Goal: Information Seeking & Learning: Find specific fact

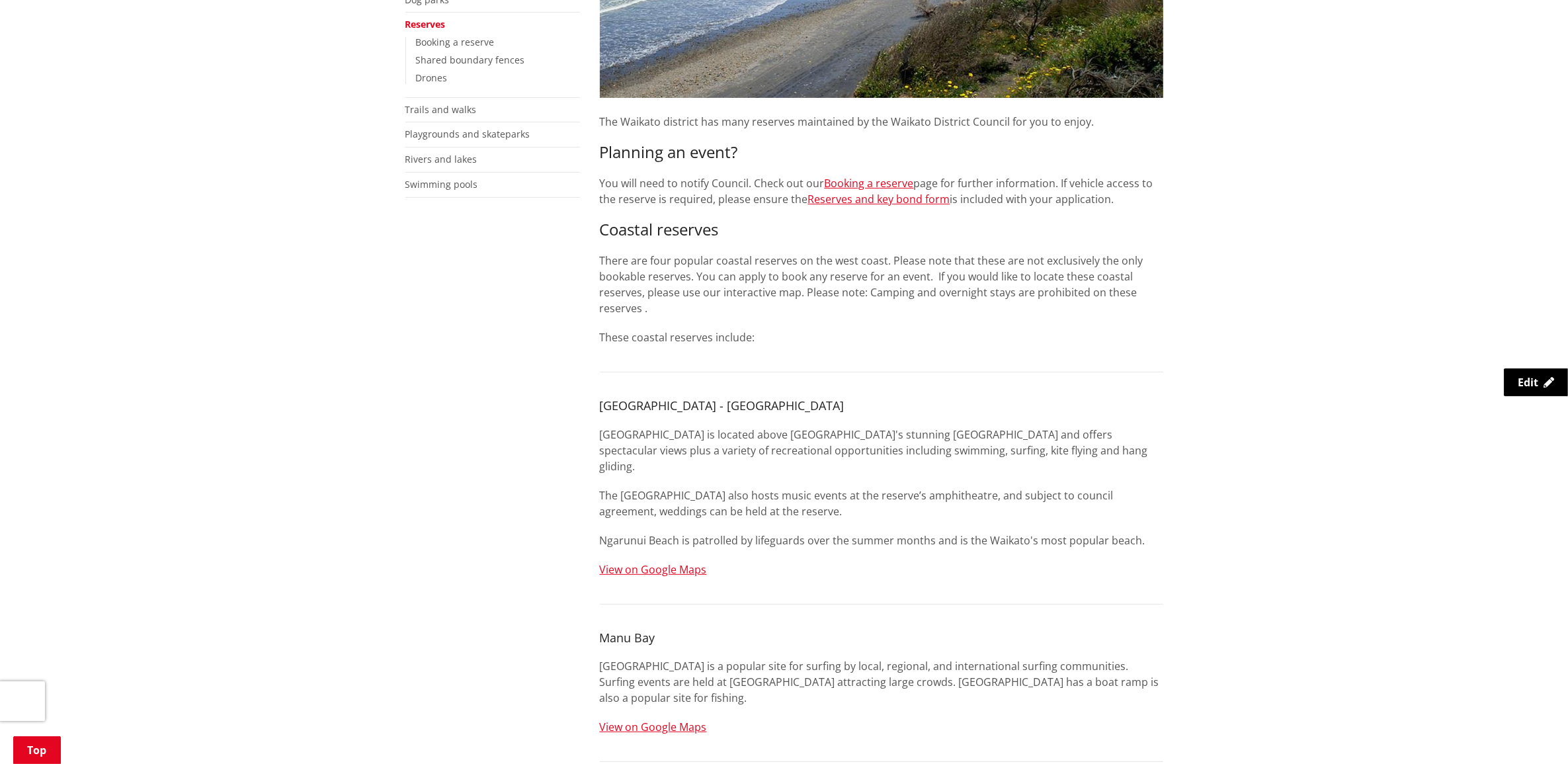
scroll to position [248, 0]
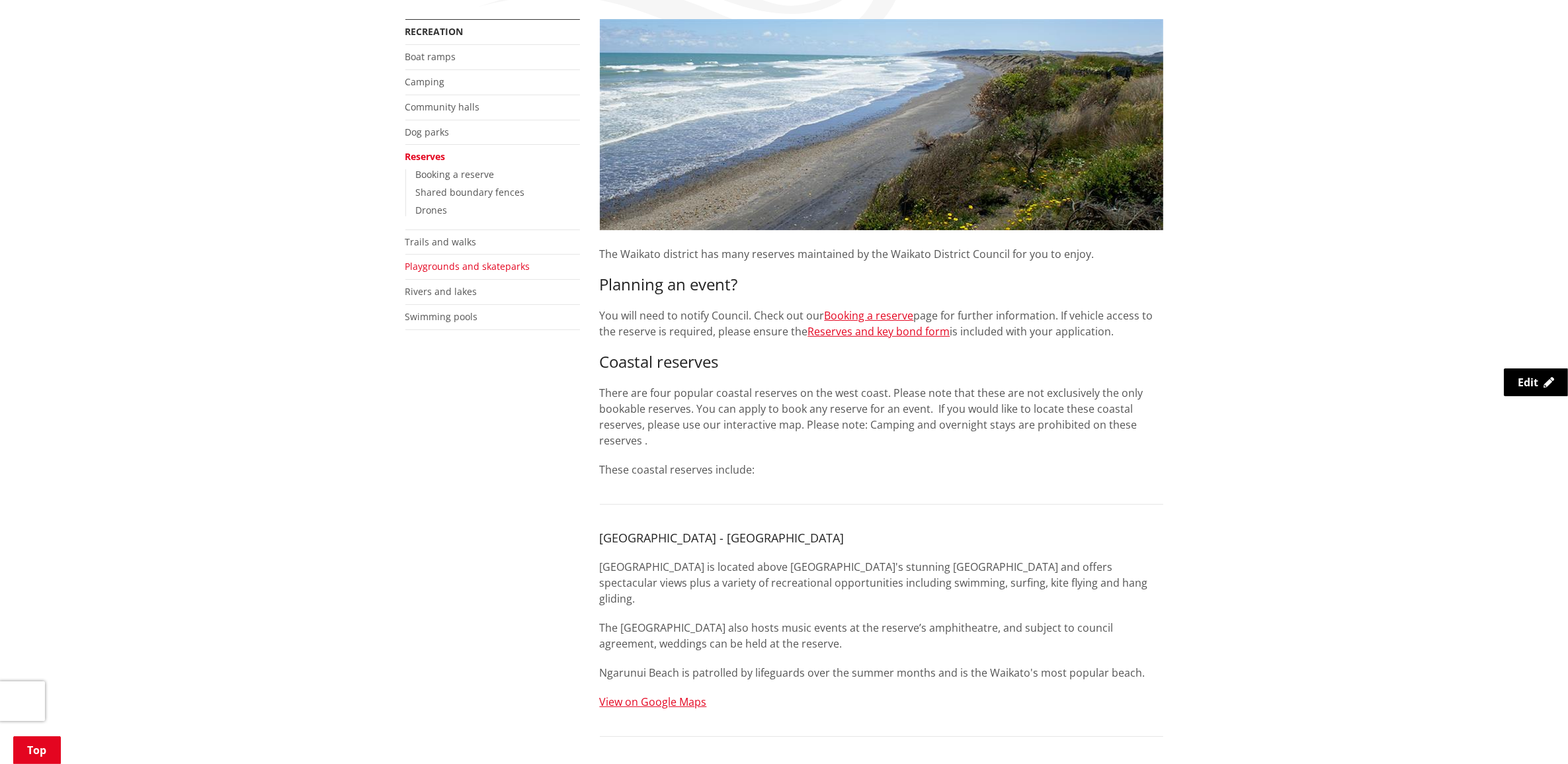
click at [497, 266] on link "Playgrounds and skateparks" at bounding box center [467, 266] width 125 height 12
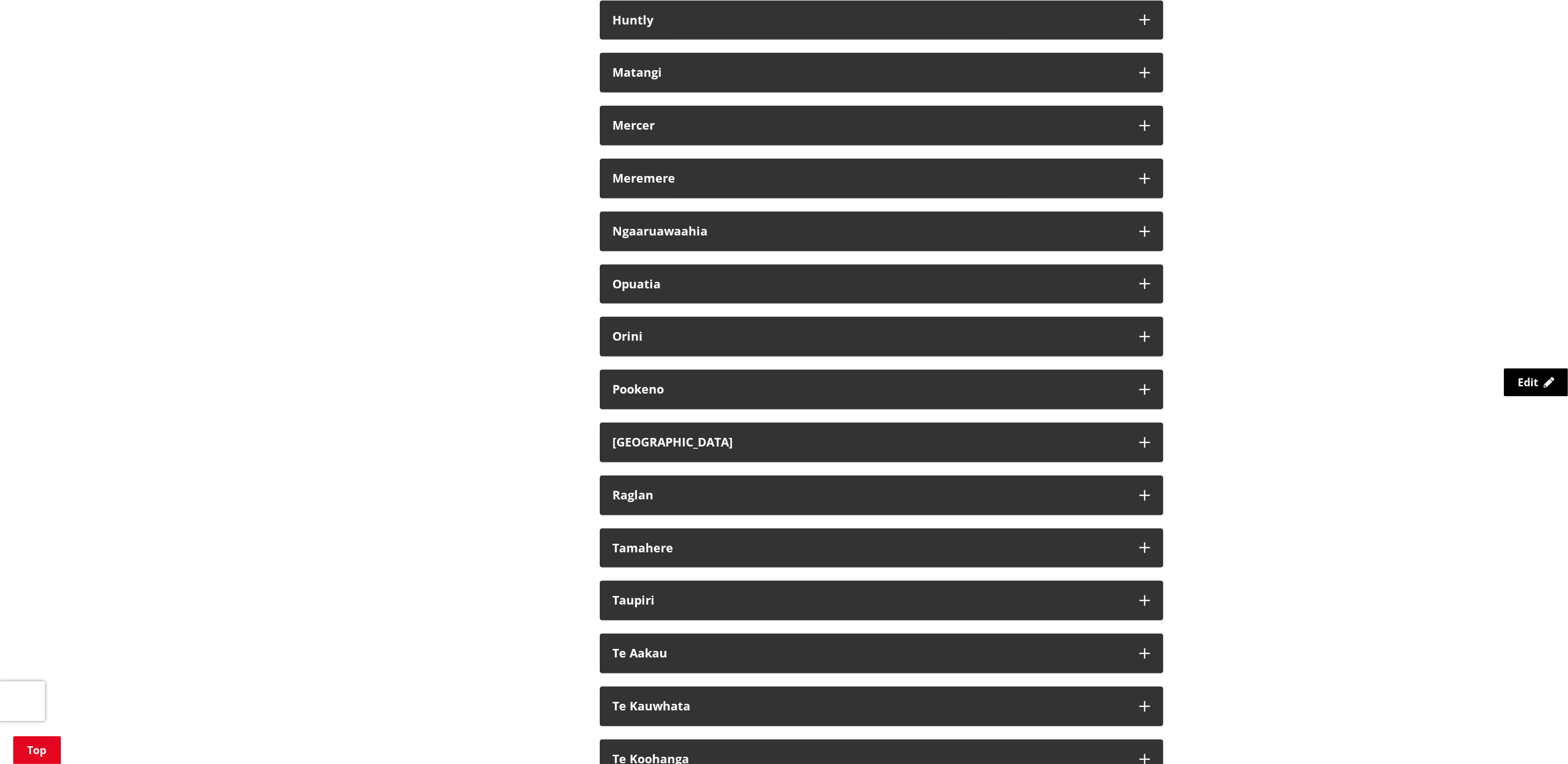
scroll to position [909, 0]
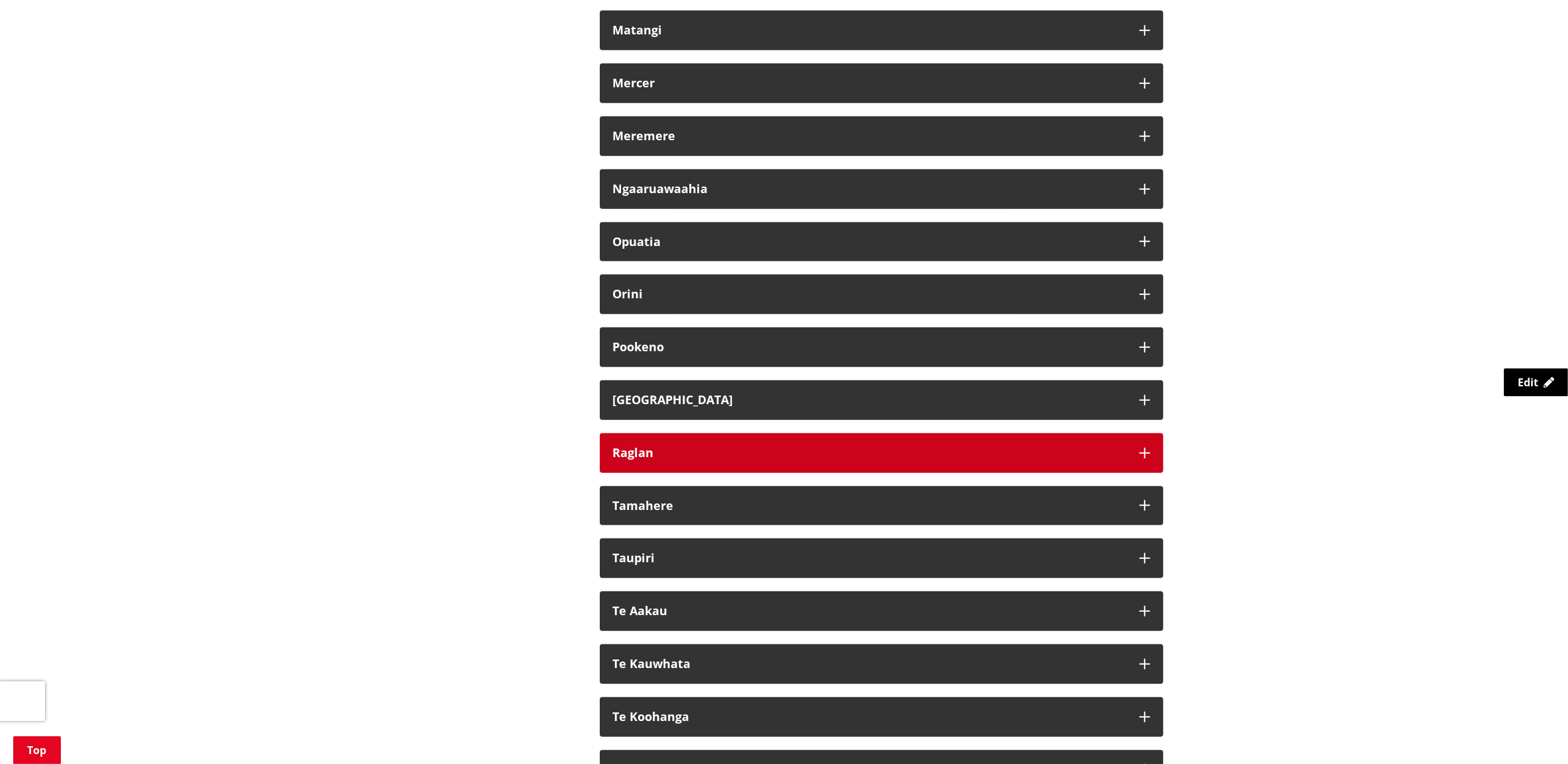
click at [1154, 448] on button "Raglan" at bounding box center [881, 453] width 563 height 40
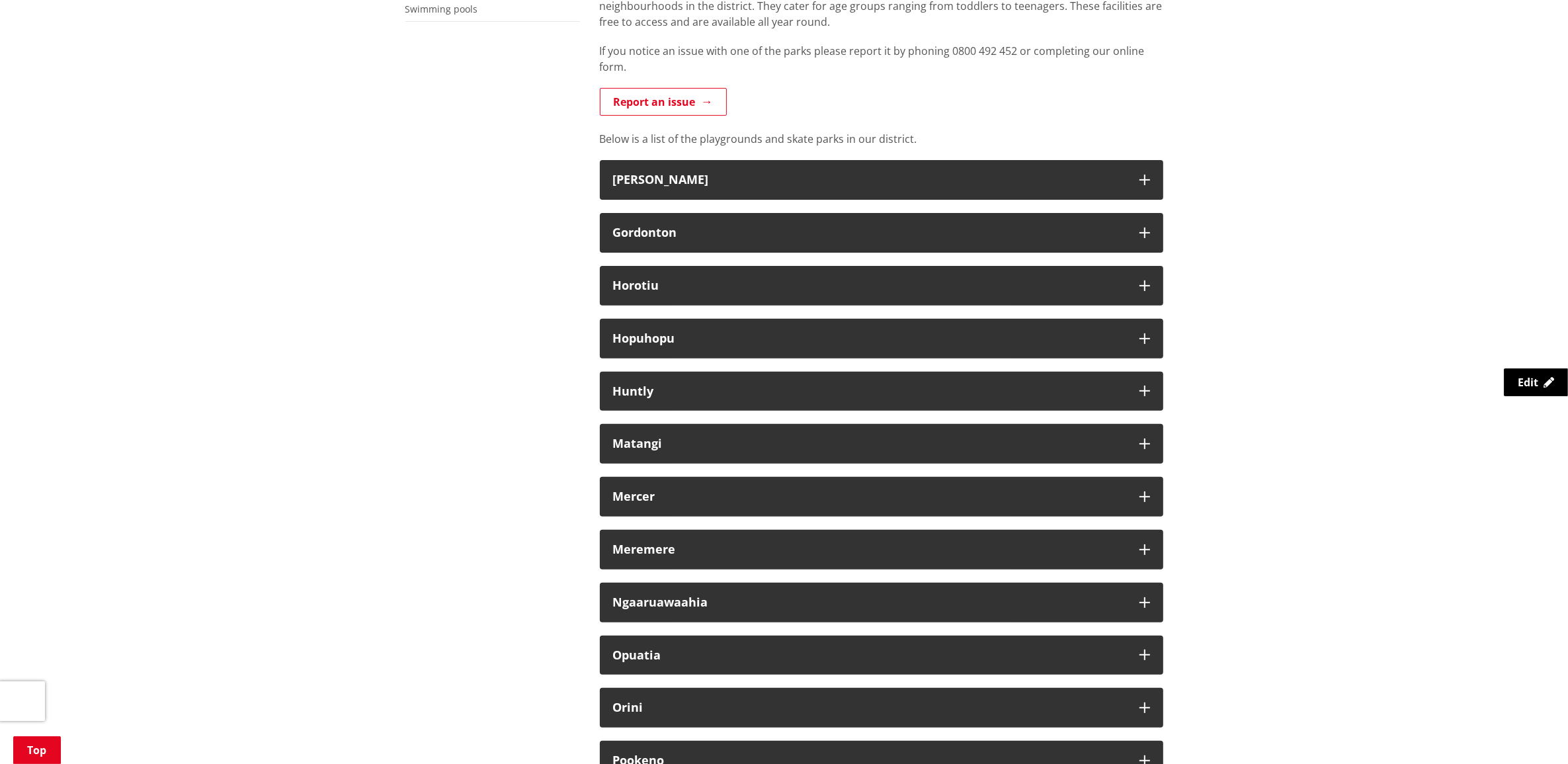
scroll to position [166, 0]
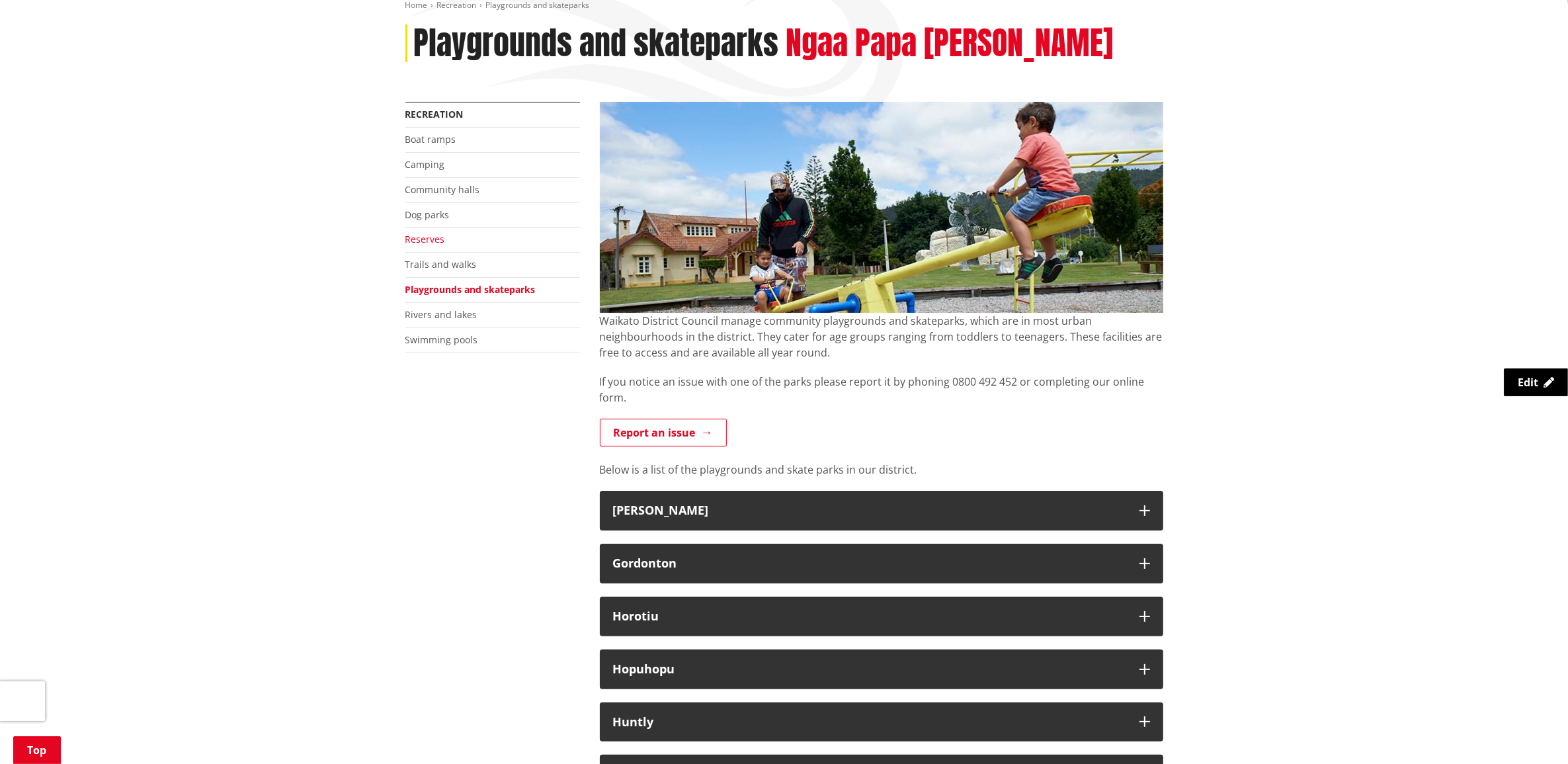
click at [422, 242] on link "Reserves" at bounding box center [425, 239] width 40 height 12
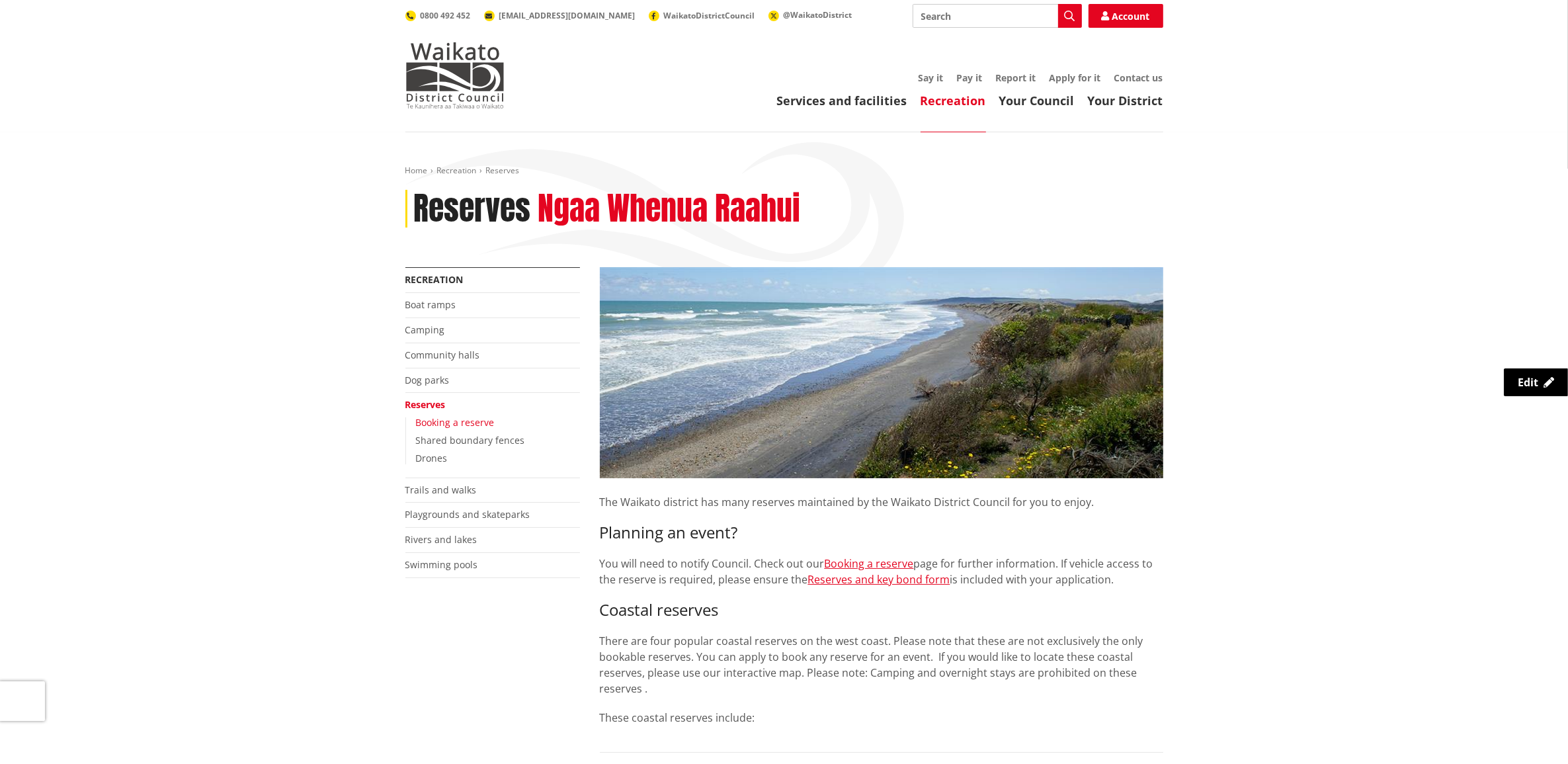
click at [448, 428] on link "Booking a reserve" at bounding box center [455, 422] width 78 height 12
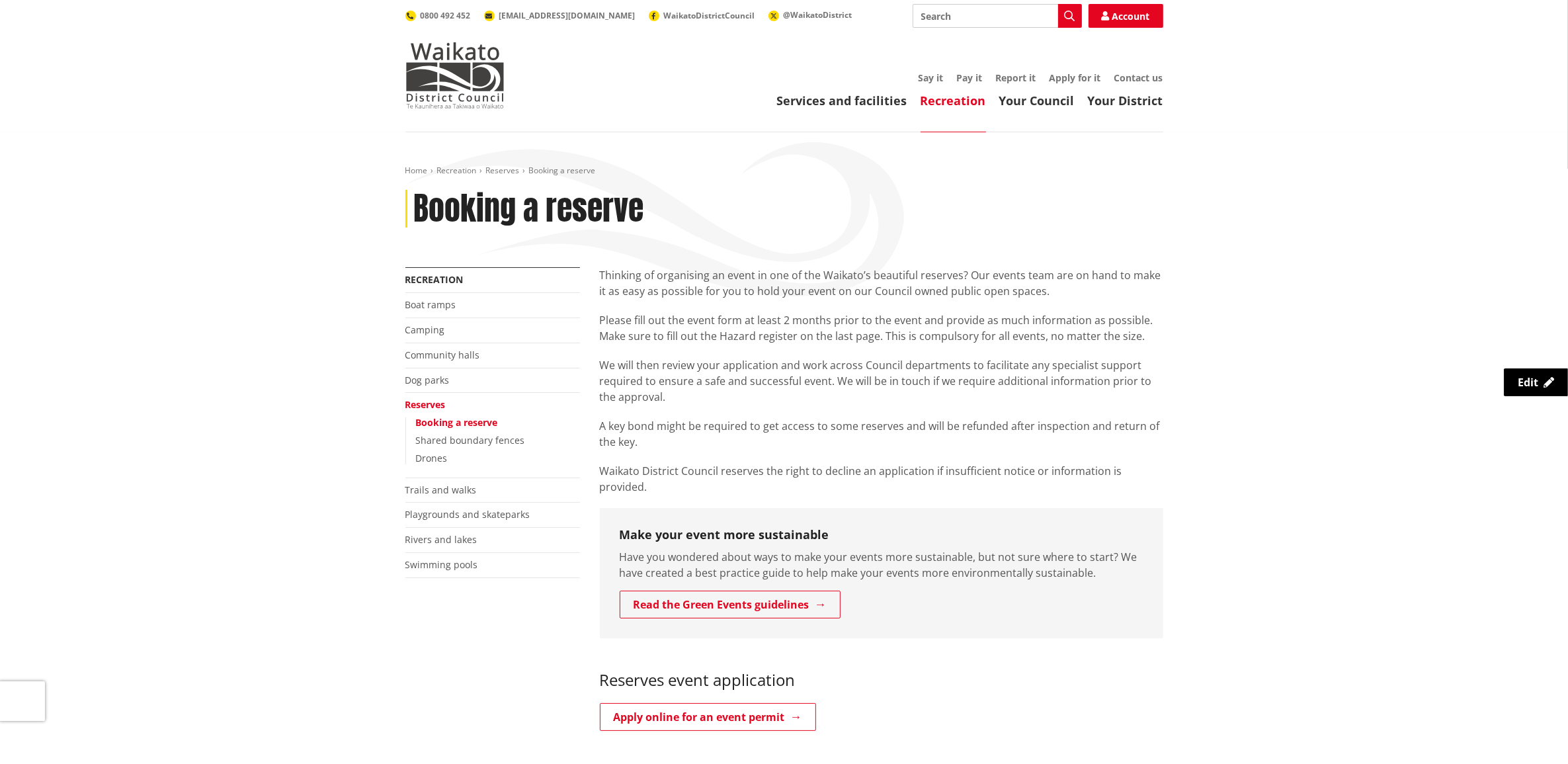
click at [1000, 12] on input "Search" at bounding box center [997, 16] width 169 height 24
type input "bookable"
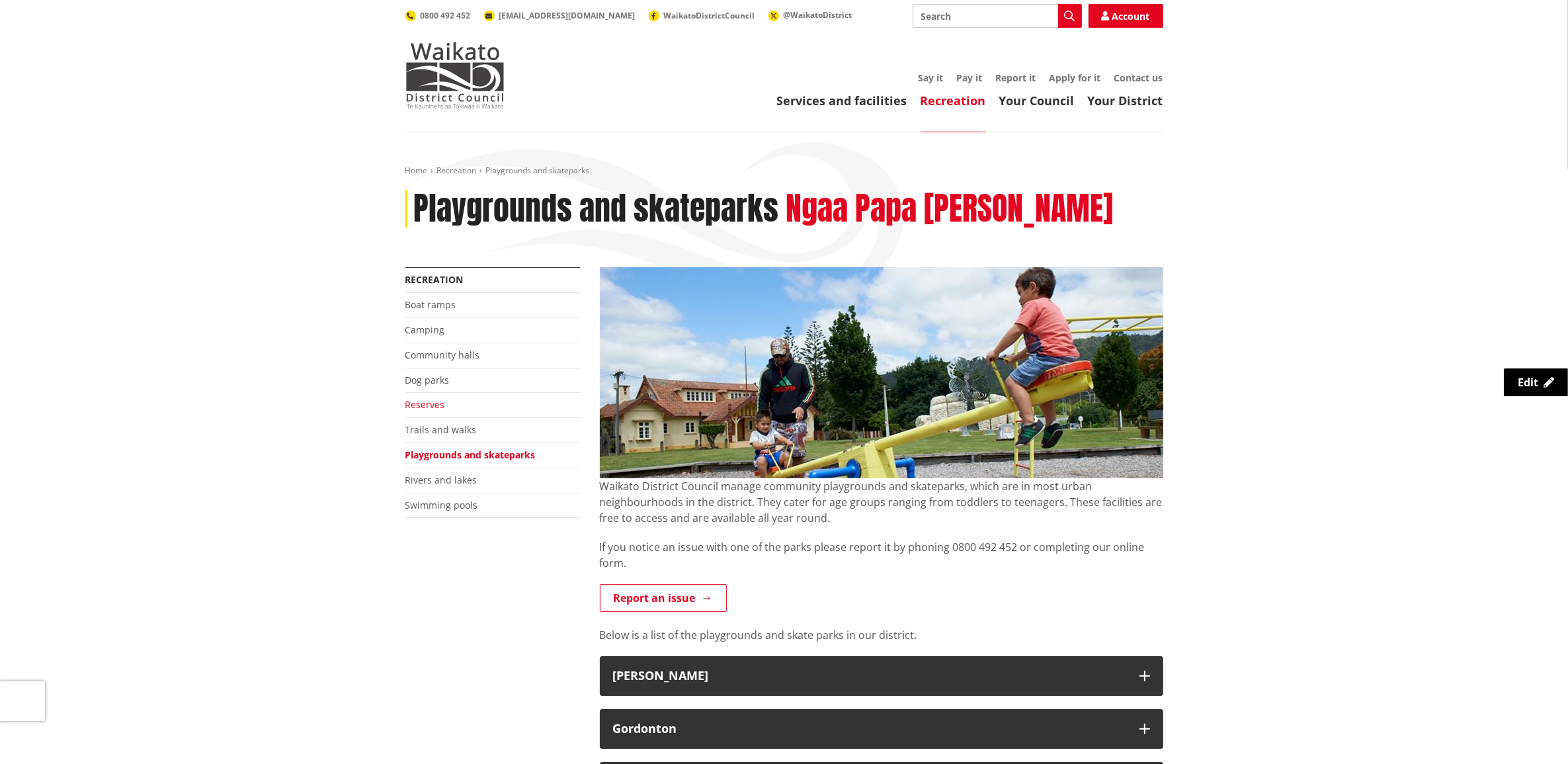
click at [435, 402] on link "Reserves" at bounding box center [425, 403] width 40 height 12
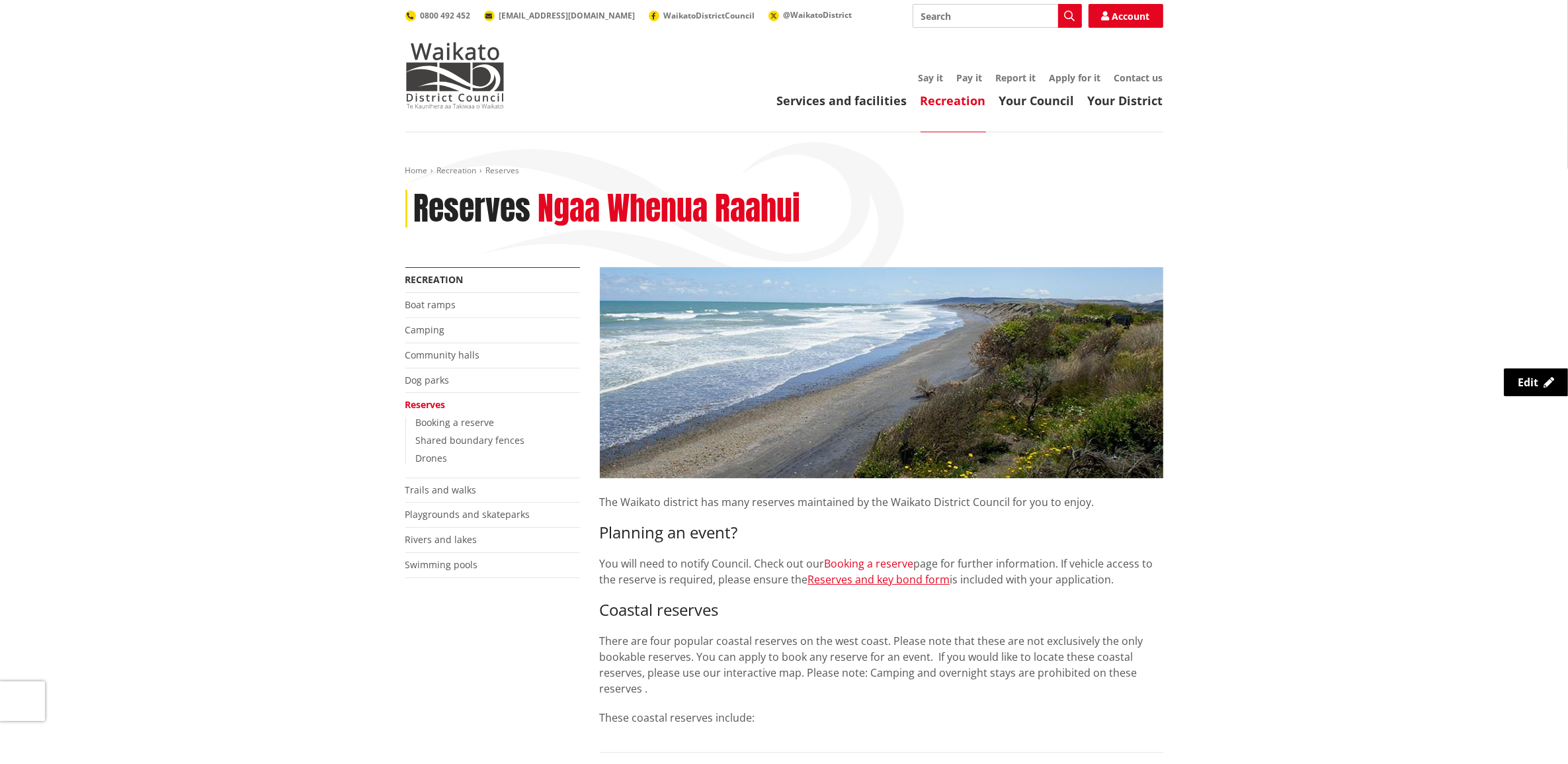
click at [861, 564] on link "Booking a reserve" at bounding box center [869, 564] width 89 height 15
click at [1002, 17] on input "Search" at bounding box center [997, 16] width 169 height 24
type input "Greenslade"
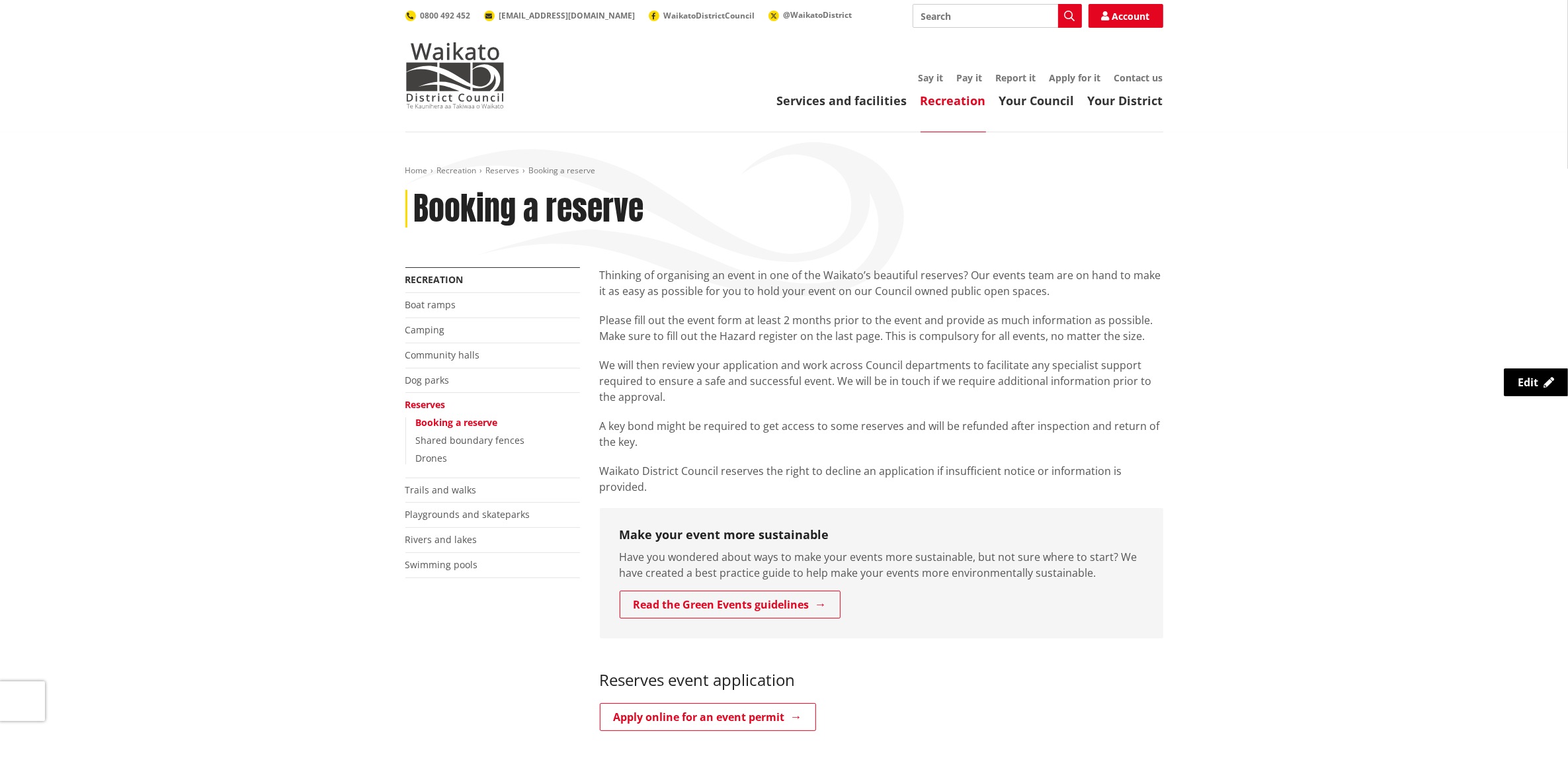
scroll to position [248, 0]
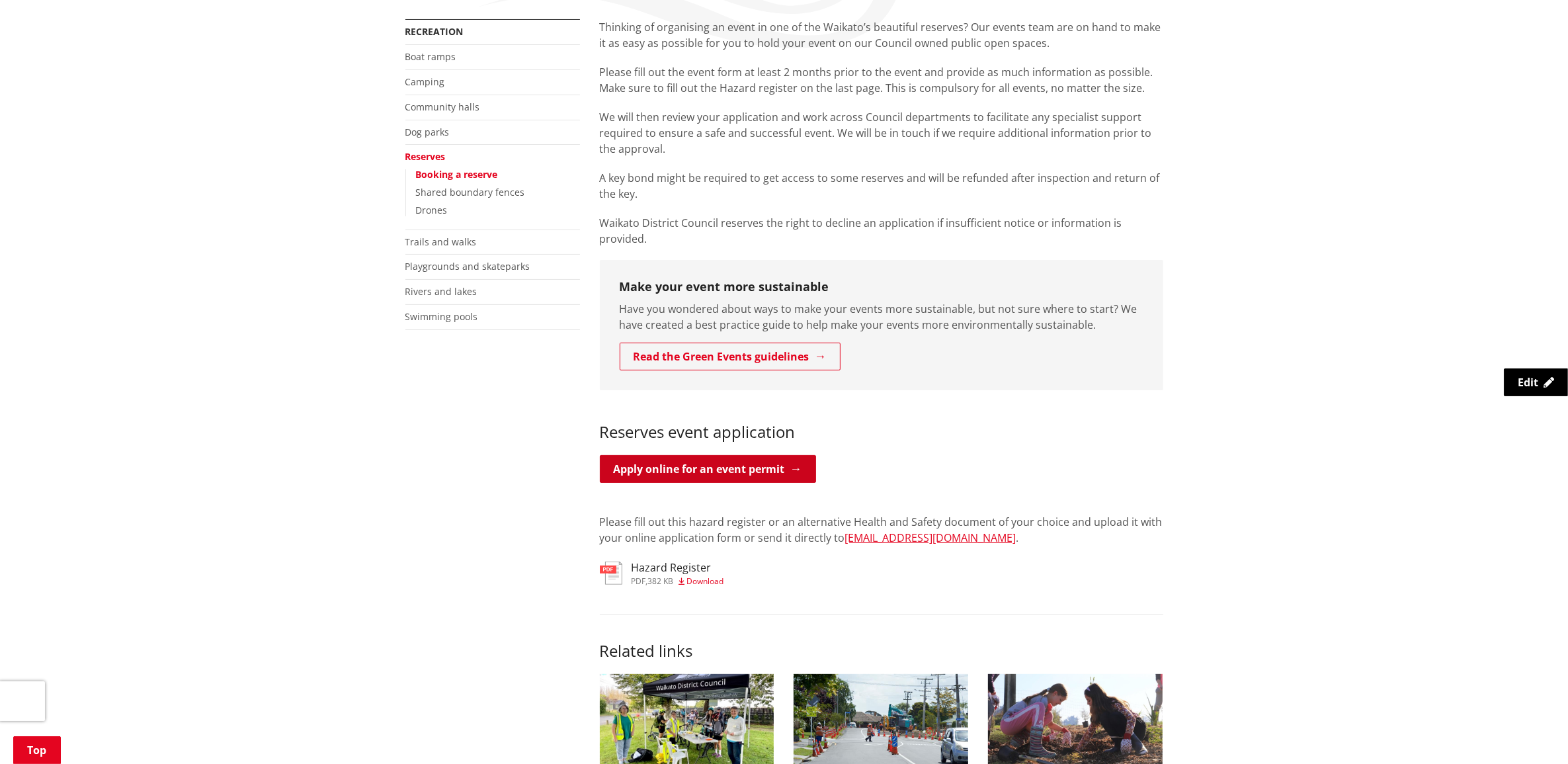
click at [728, 456] on link "Apply online for an event permit" at bounding box center [708, 470] width 216 height 28
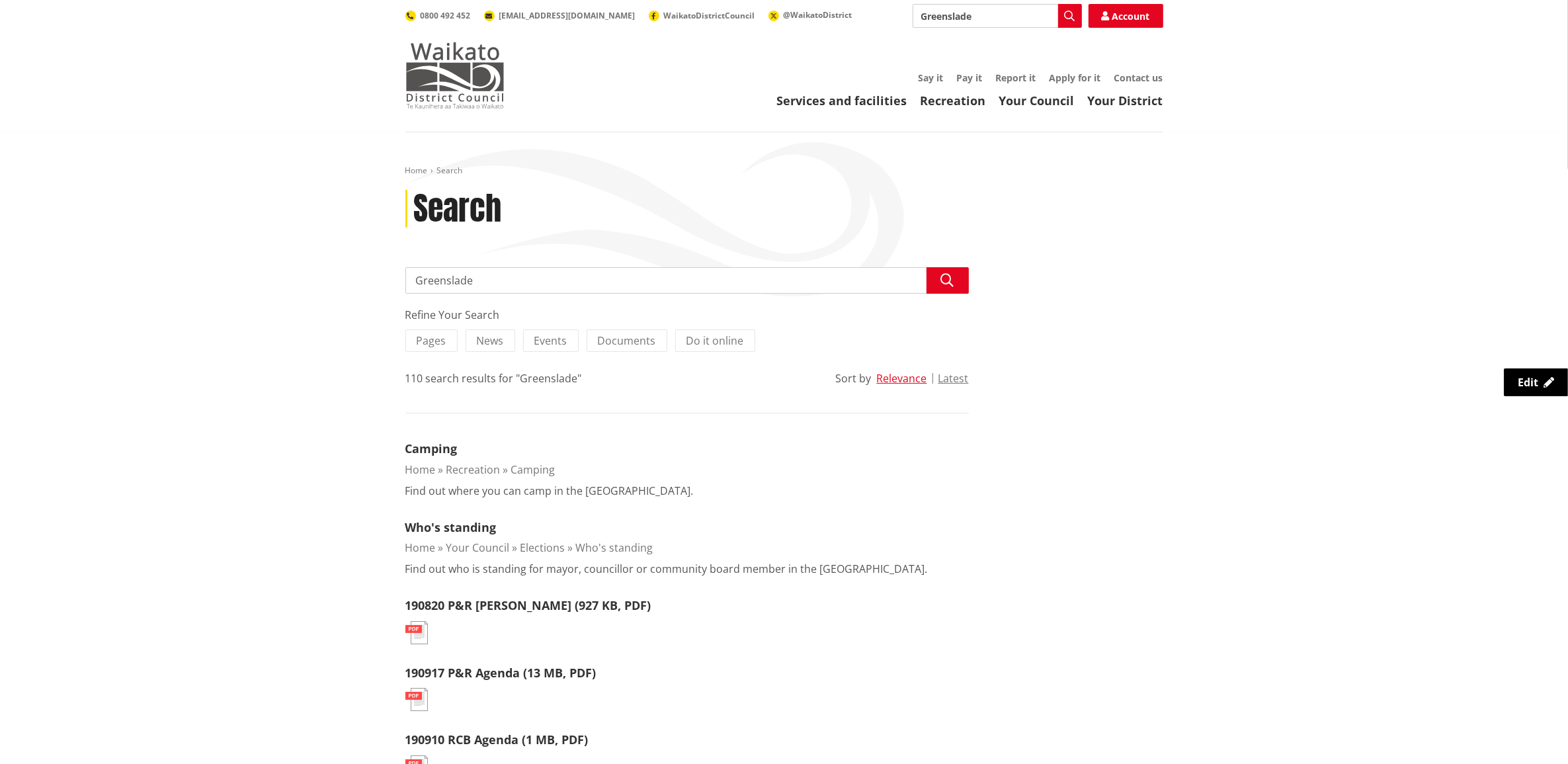
click at [453, 71] on img at bounding box center [454, 75] width 100 height 66
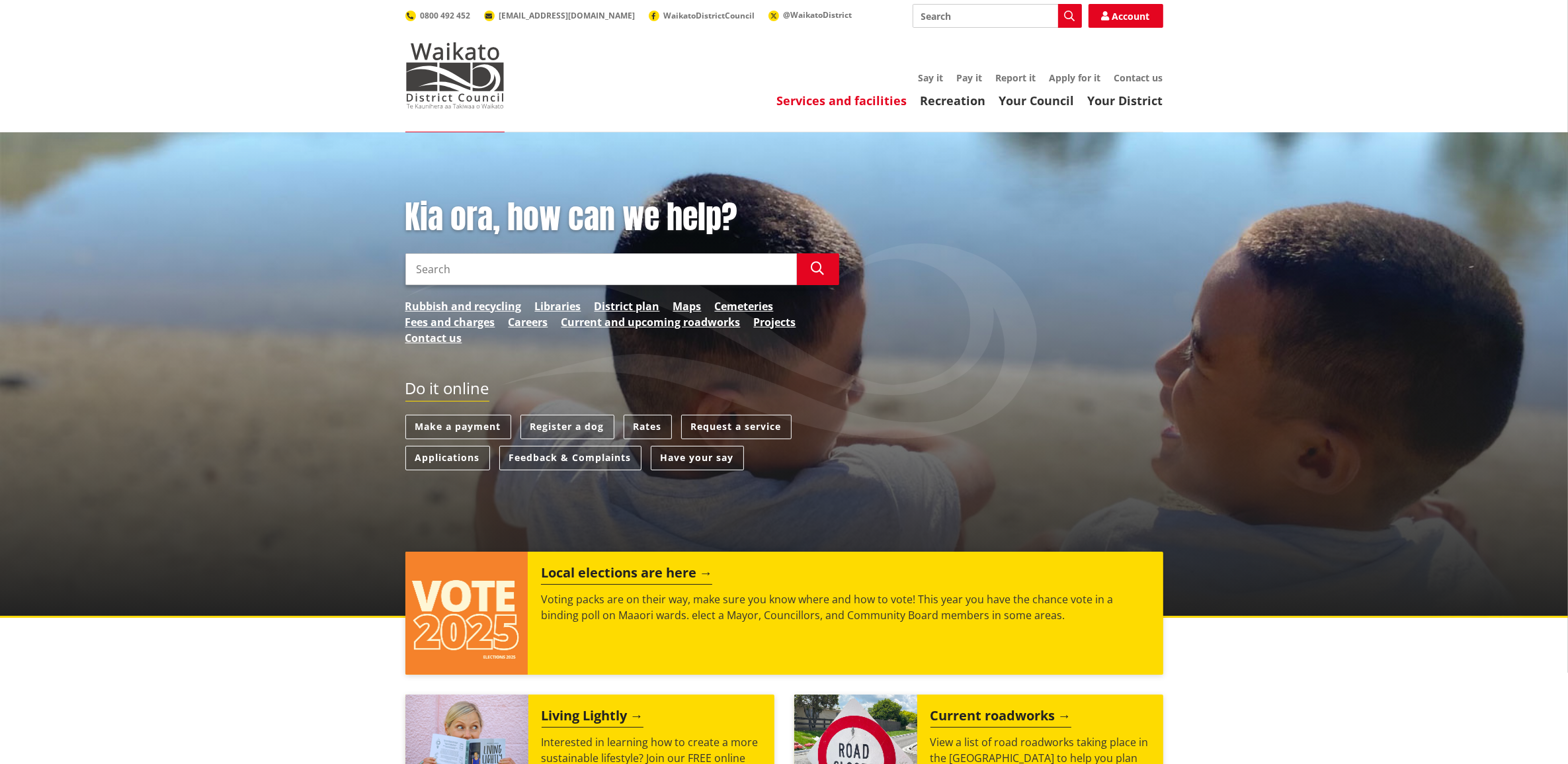
click at [866, 100] on link "Services and facilities" at bounding box center [842, 100] width 130 height 16
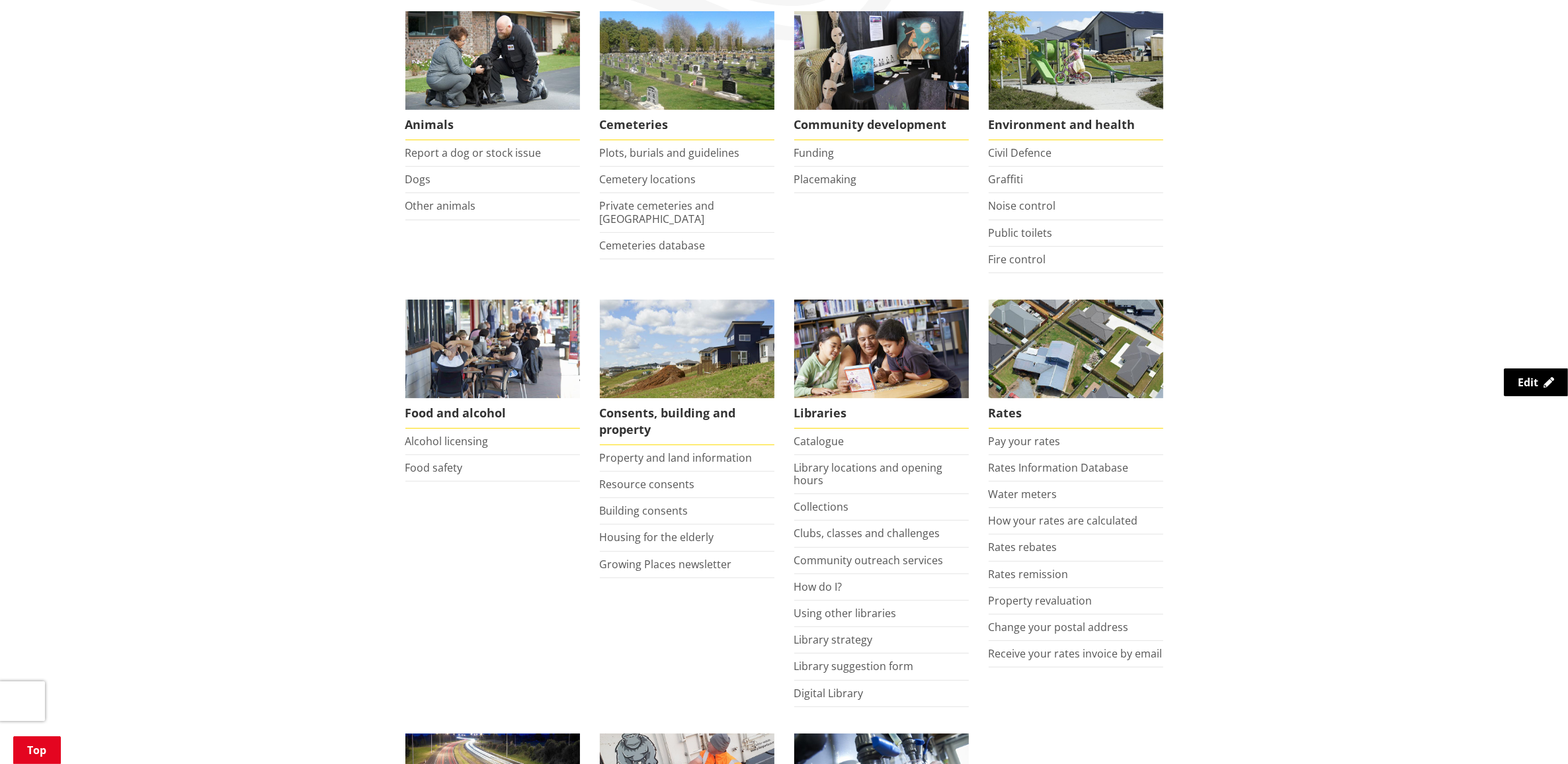
scroll to position [83, 0]
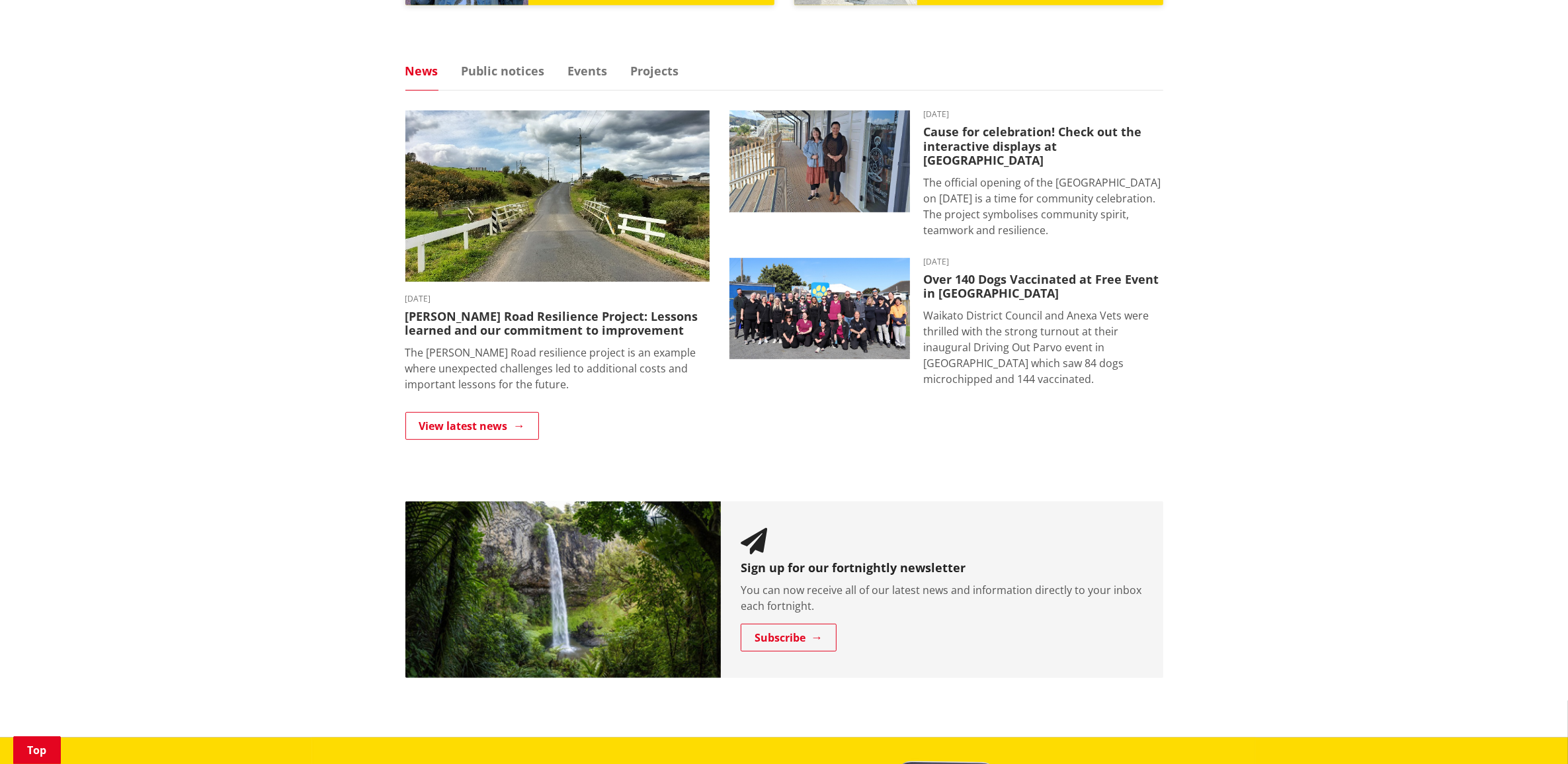
scroll to position [662, 0]
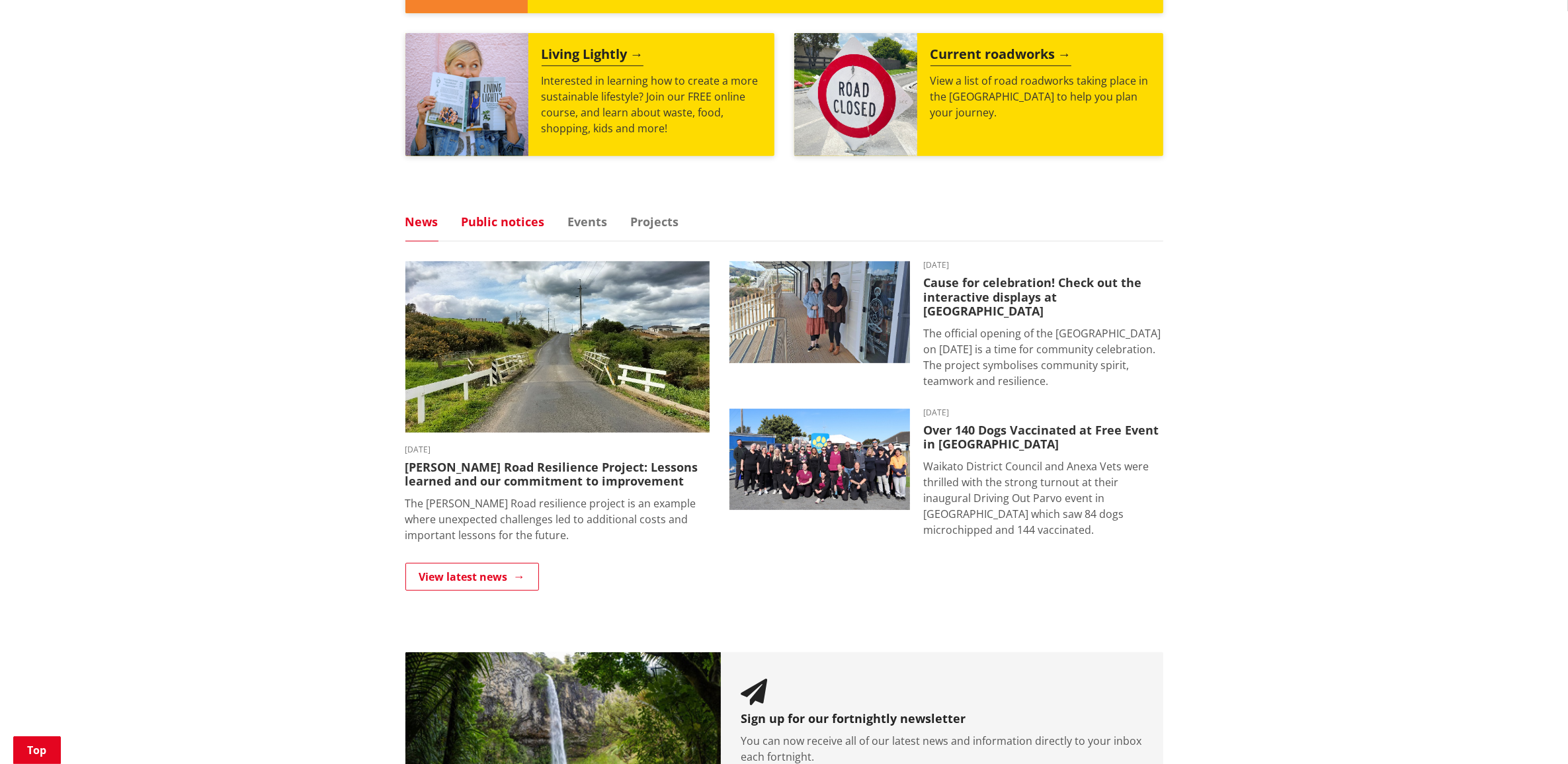
click at [496, 217] on link "Public notices" at bounding box center [503, 221] width 83 height 12
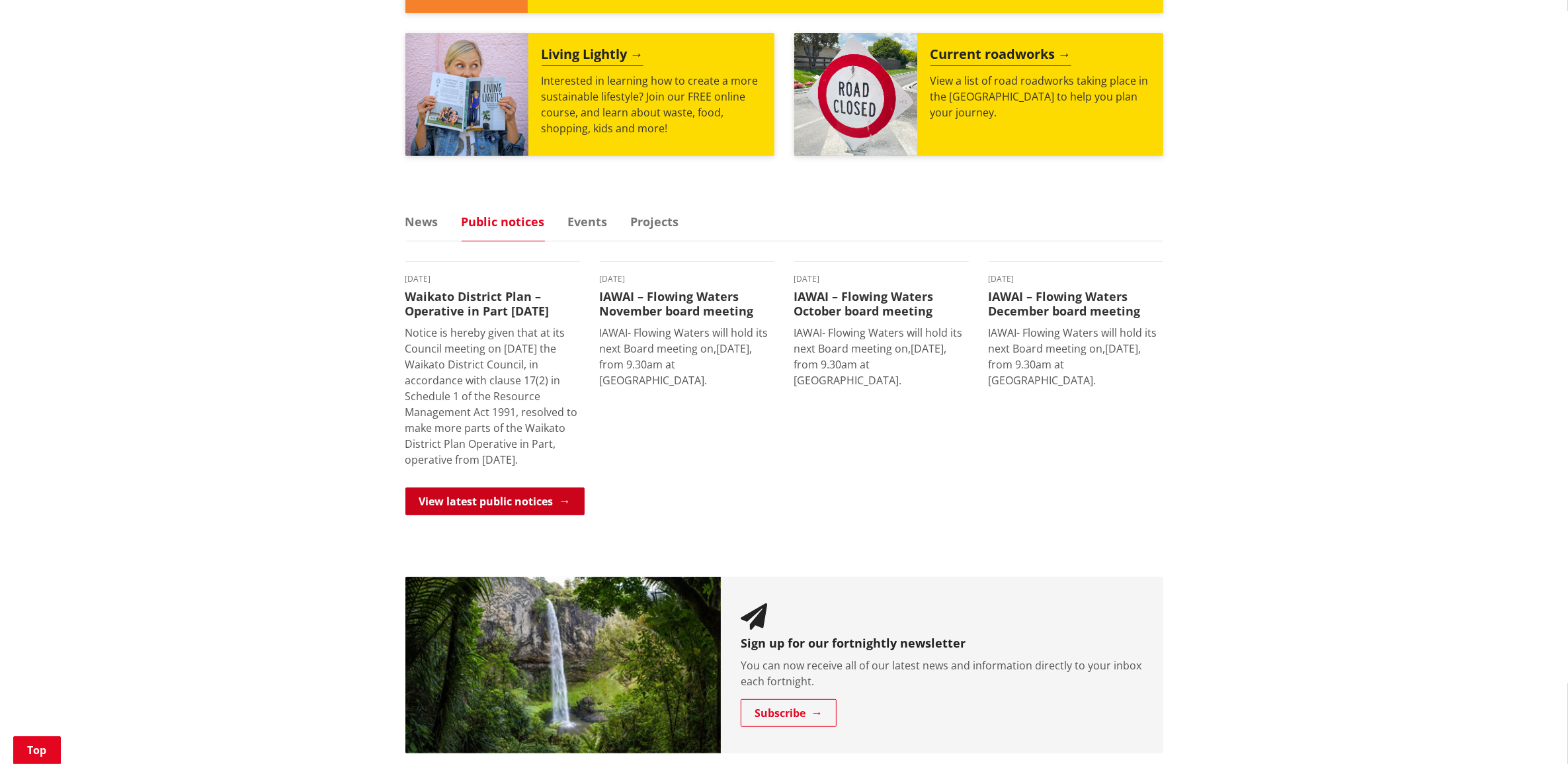
drag, startPoint x: 507, startPoint y: 521, endPoint x: 514, endPoint y: 520, distance: 7.1
click at [507, 515] on link "View latest public notices" at bounding box center [494, 501] width 179 height 28
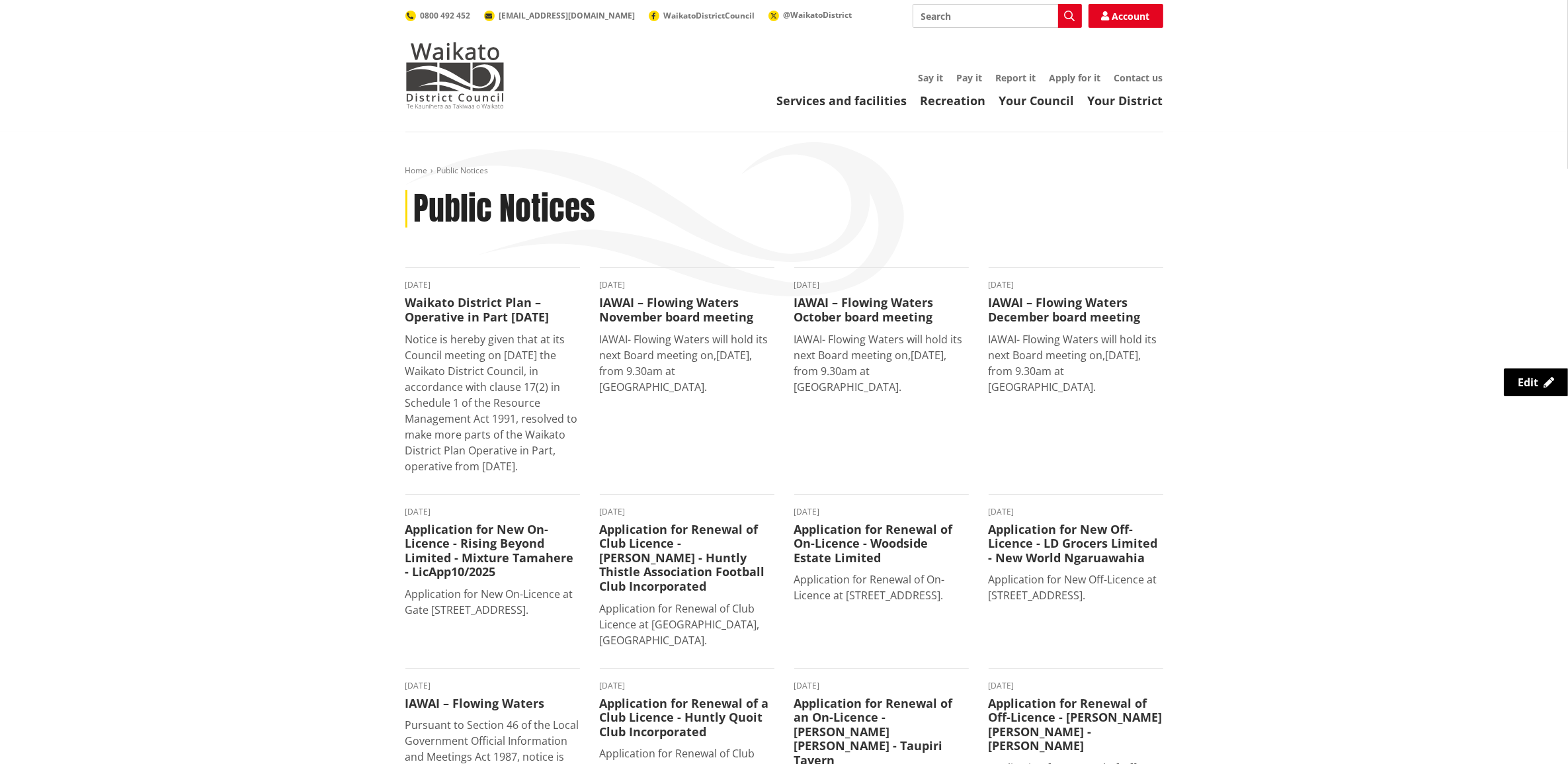
click at [961, 20] on input "Search" at bounding box center [997, 16] width 169 height 24
type input "Greenslade"
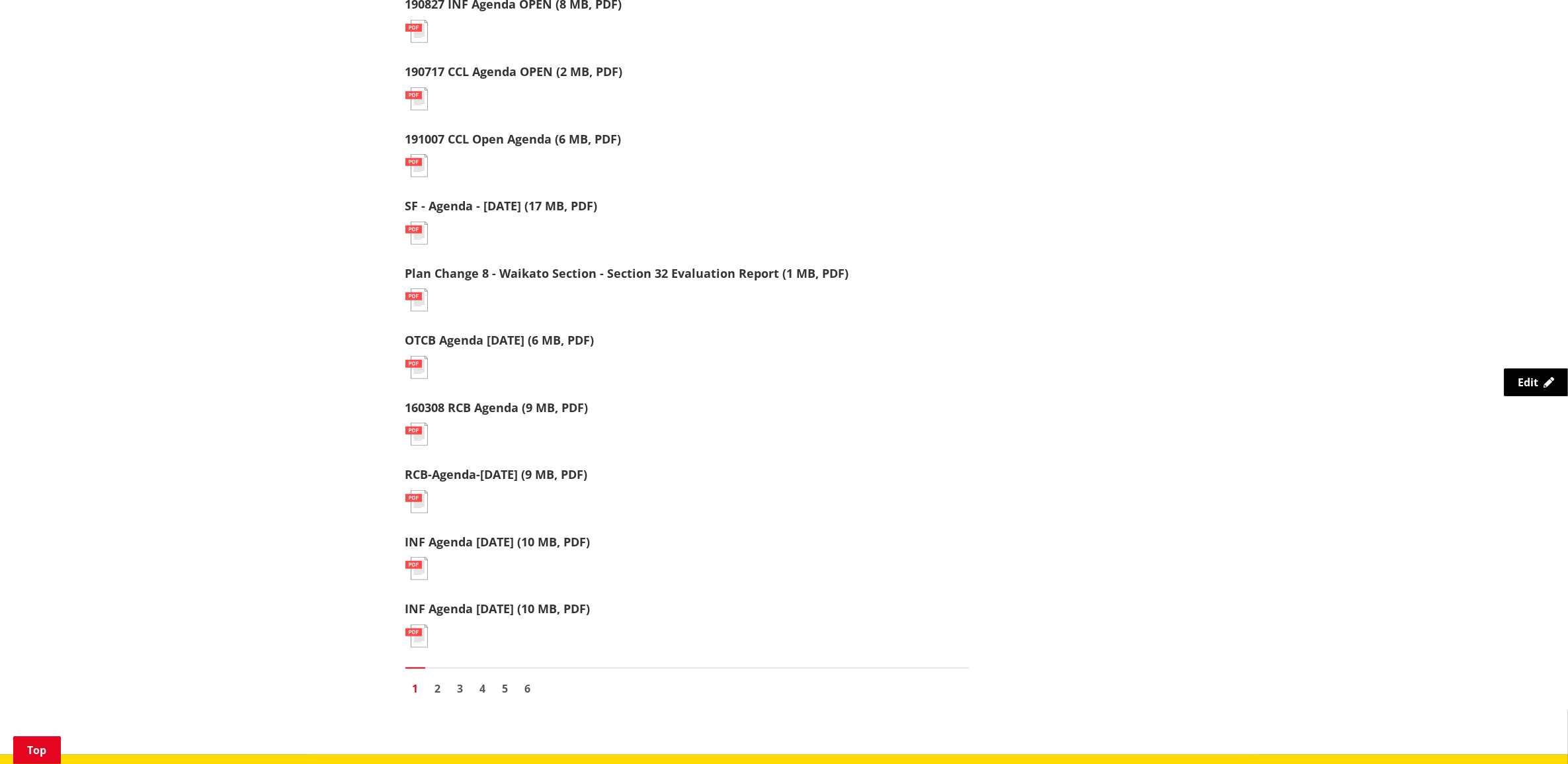
scroll to position [1323, 0]
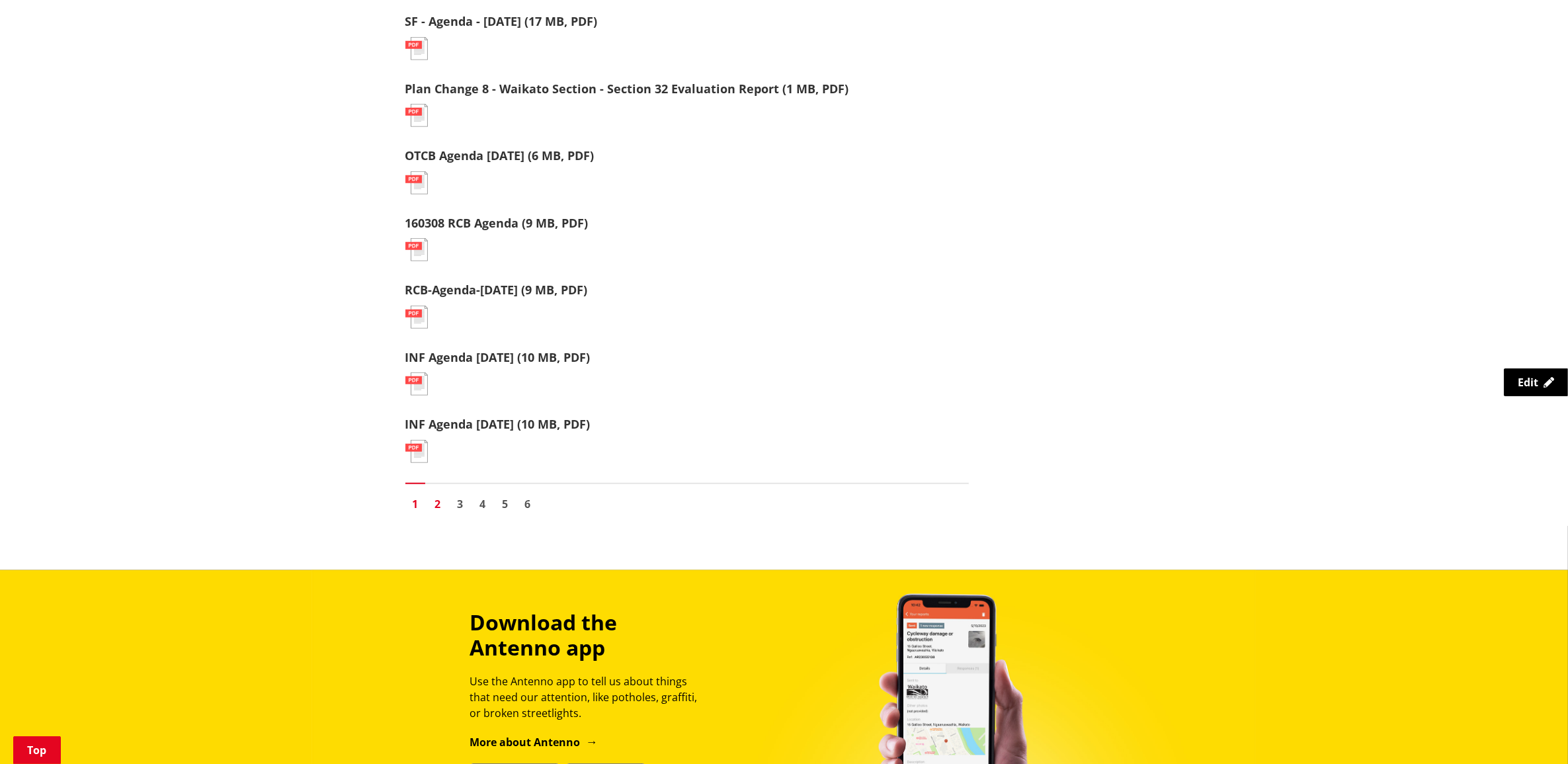
click at [439, 497] on link "2" at bounding box center [437, 503] width 20 height 20
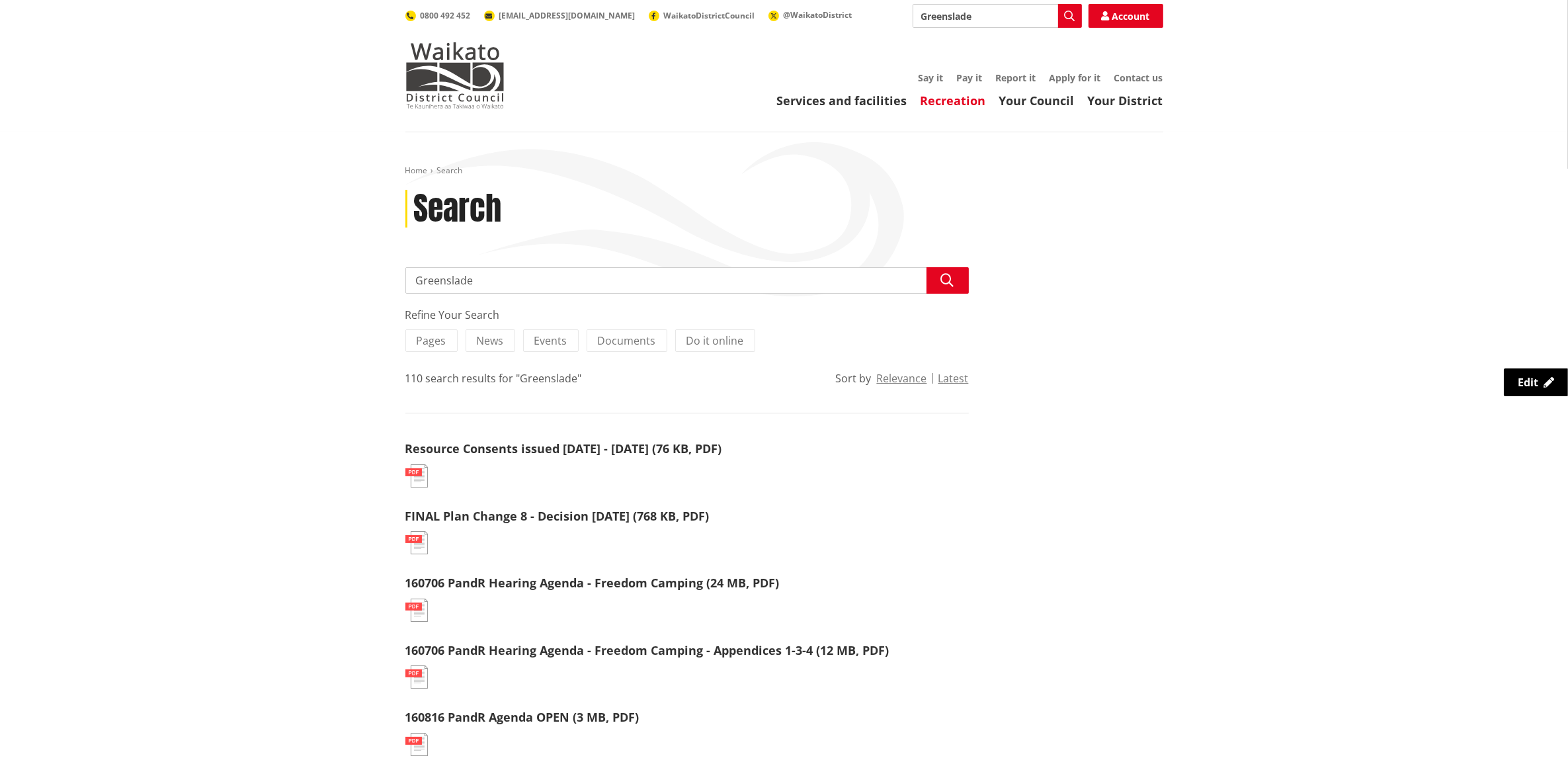
click at [957, 102] on link "Recreation" at bounding box center [953, 100] width 65 height 16
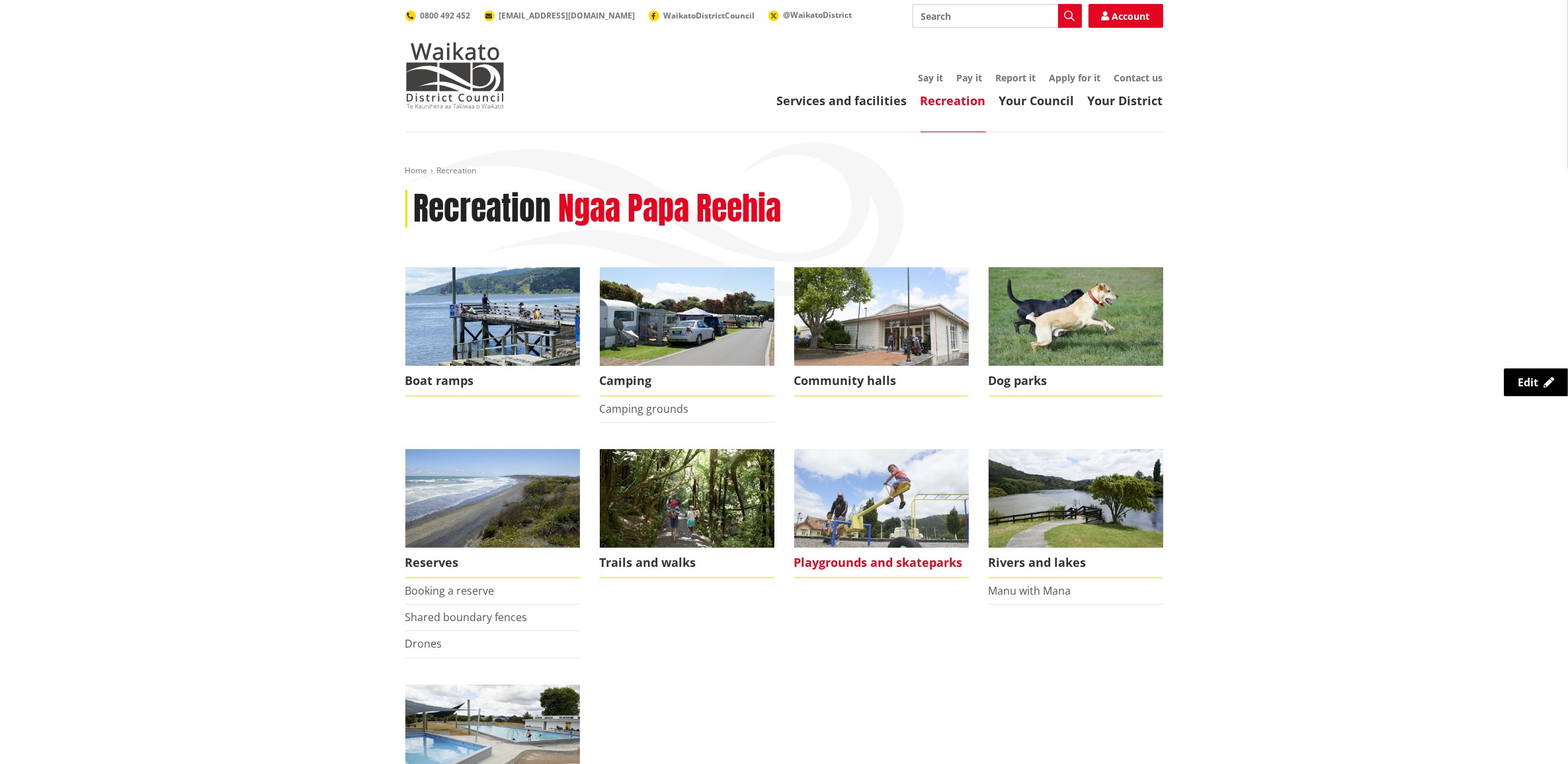
click at [844, 566] on span "Playgrounds and skateparks" at bounding box center [881, 563] width 174 height 31
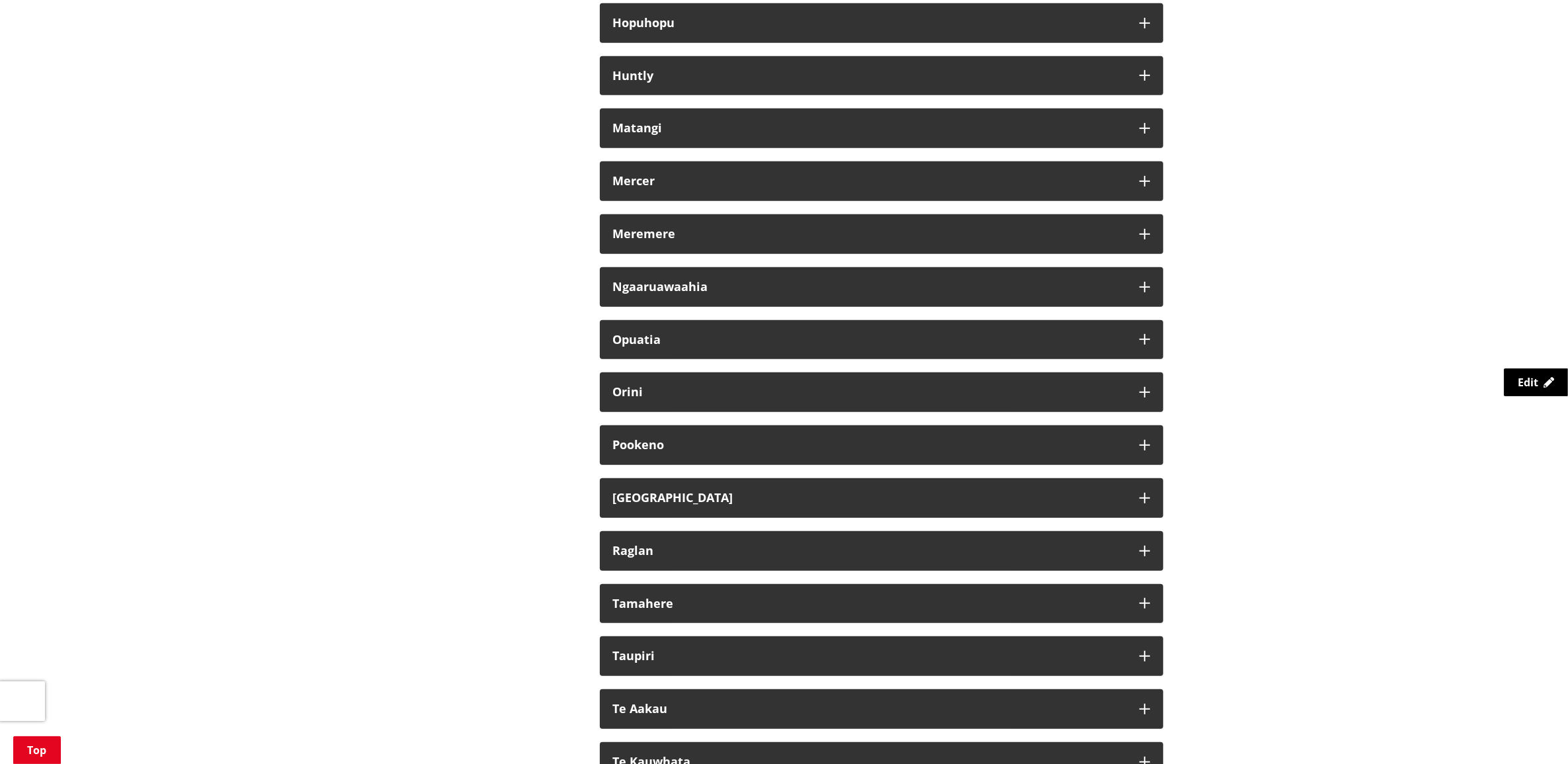
scroll to position [827, 0]
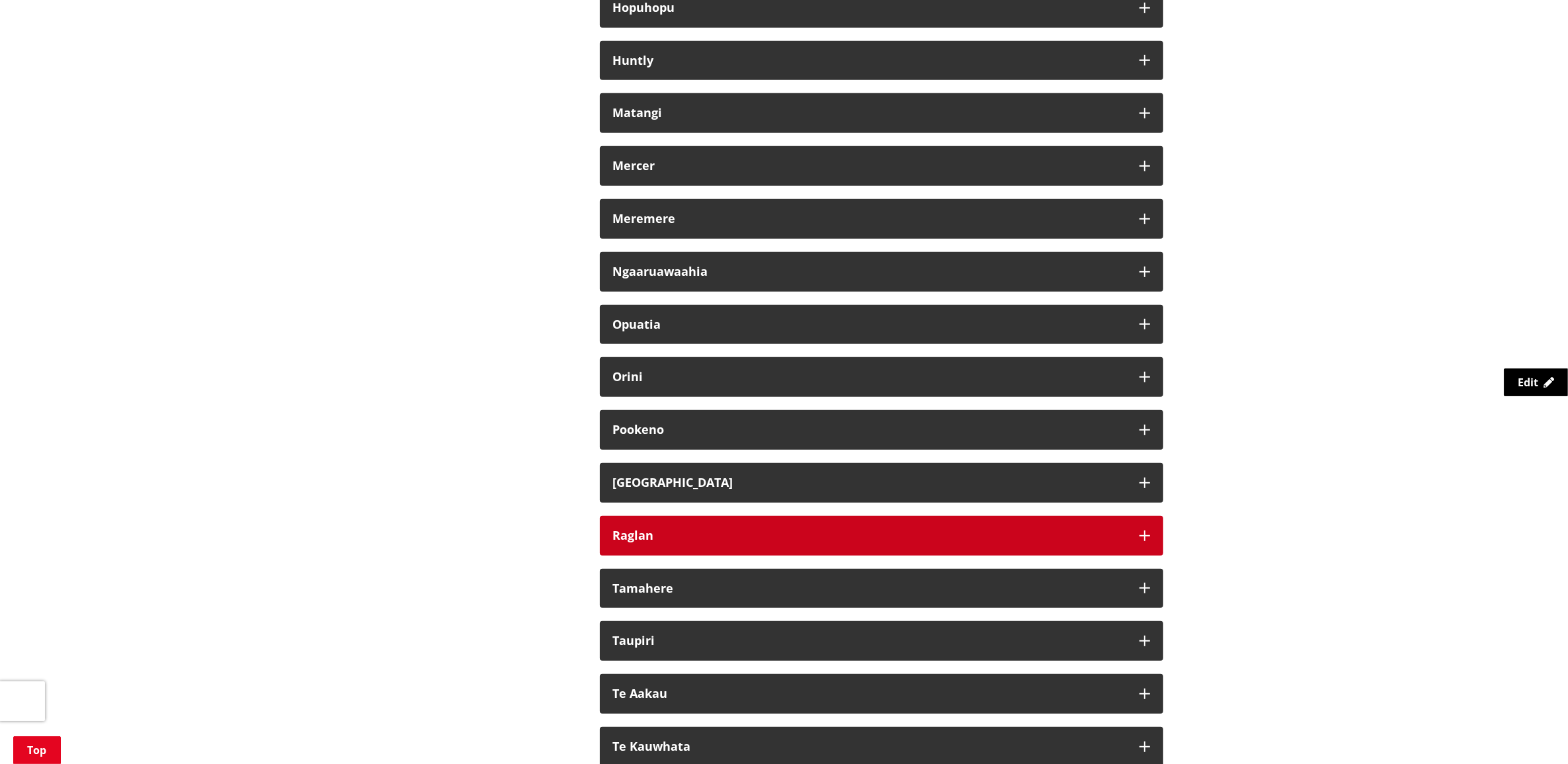
click at [1147, 533] on icon "button" at bounding box center [1143, 535] width 10 height 10
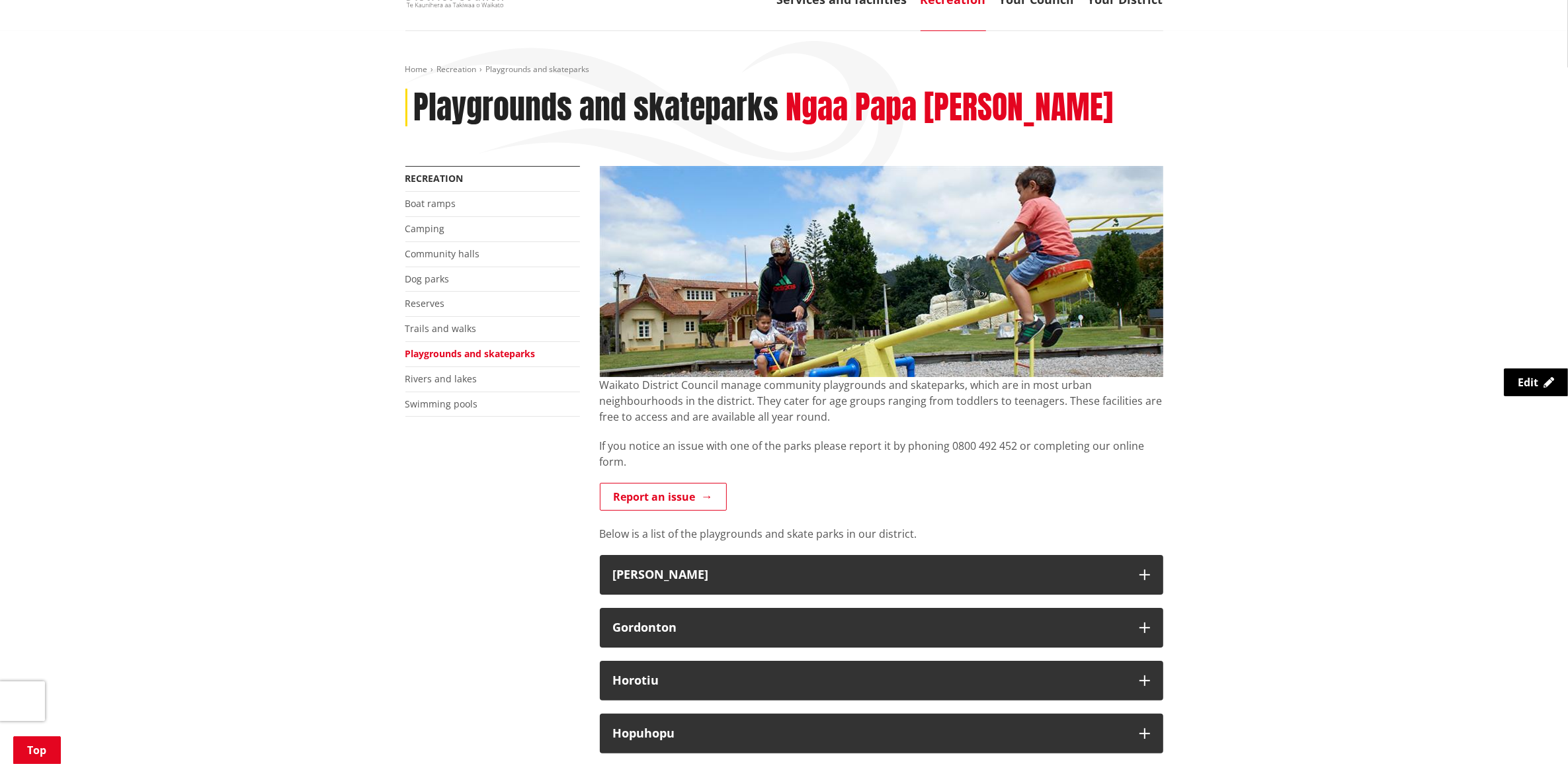
scroll to position [83, 0]
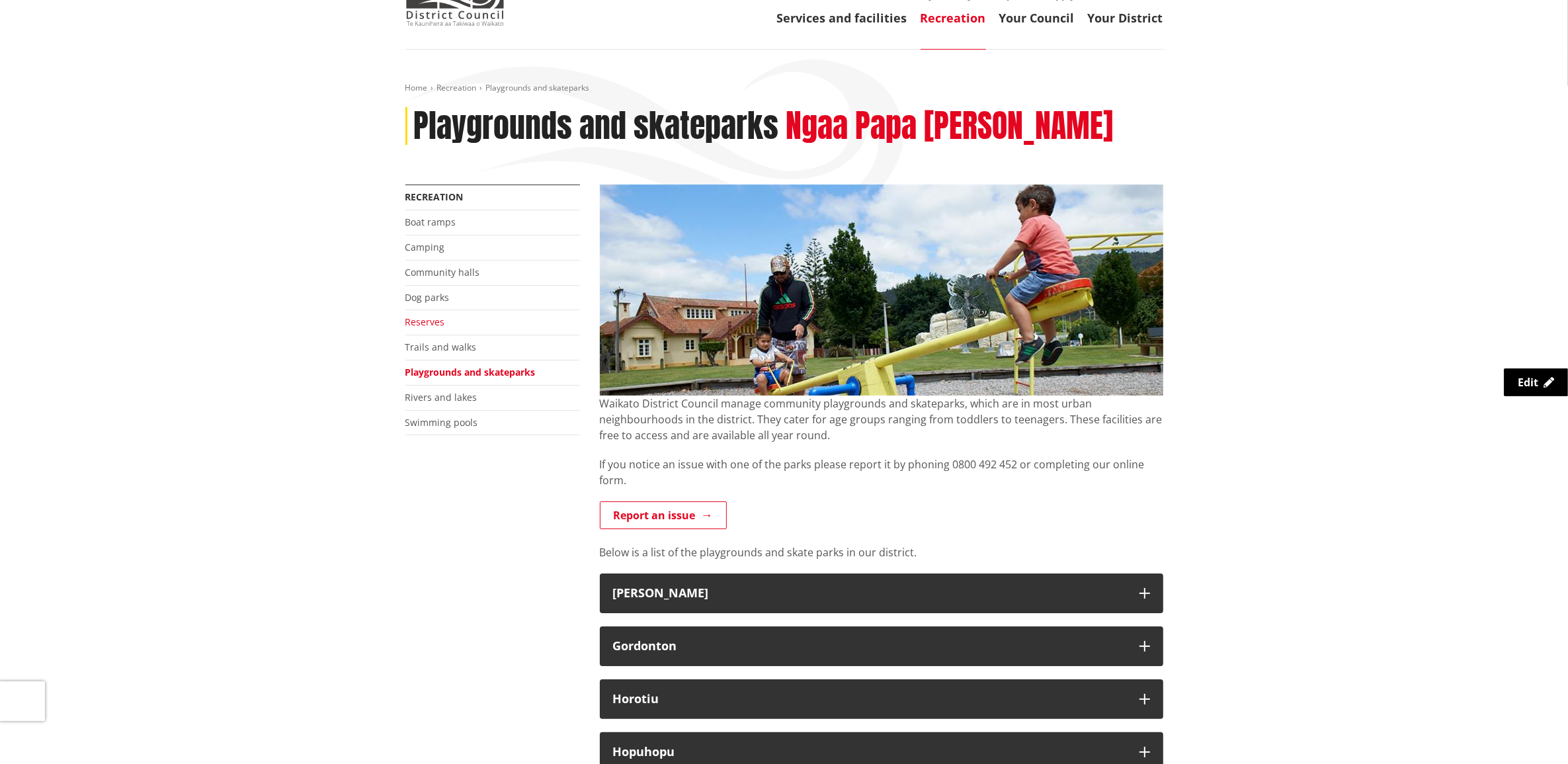
drag, startPoint x: 431, startPoint y: 322, endPoint x: 441, endPoint y: 322, distance: 10.0
click at [431, 322] on link "Reserves" at bounding box center [425, 321] width 40 height 12
